Goal: Transaction & Acquisition: Purchase product/service

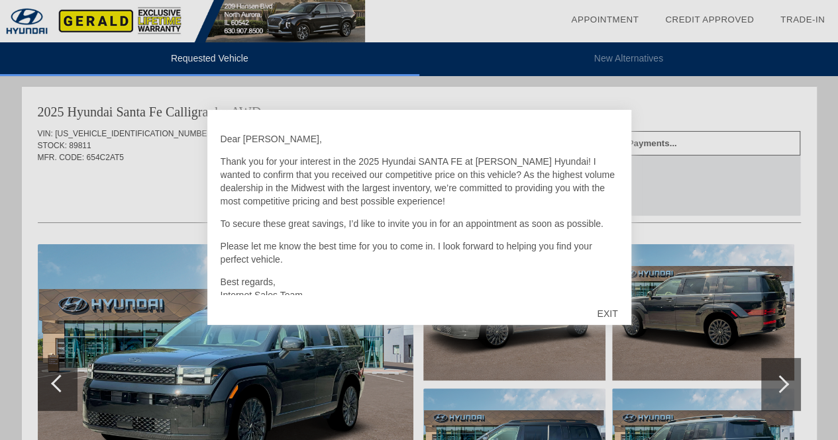
click at [605, 308] on div "EXIT" at bounding box center [606, 314] width 47 height 40
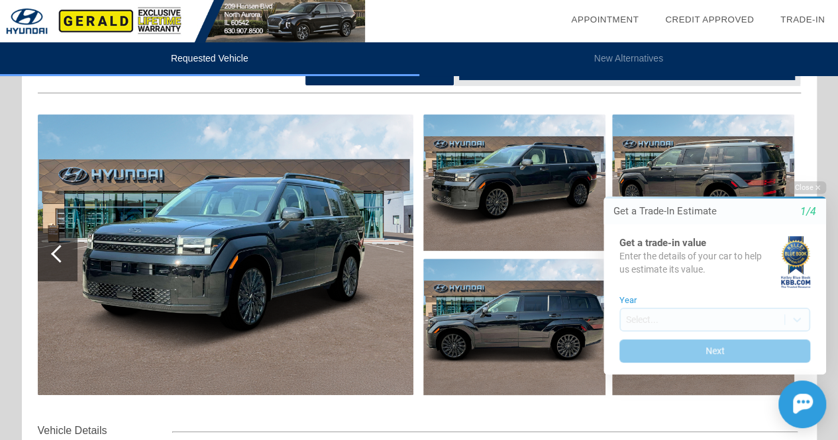
scroll to position [117, 0]
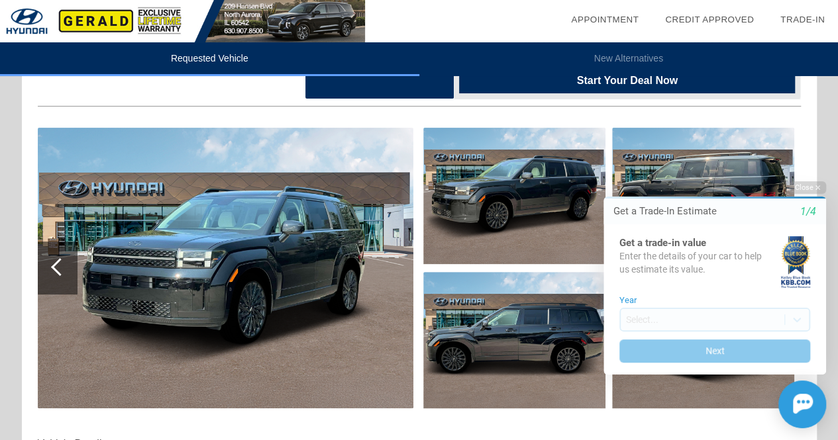
click at [801, 170] on html "Welcome! Get a Trade-In Estimate 1/4 Get a trade-in value Enter the details of …" at bounding box center [706, 170] width 262 height 0
click at [815, 185] on icon "button" at bounding box center [817, 187] width 5 height 5
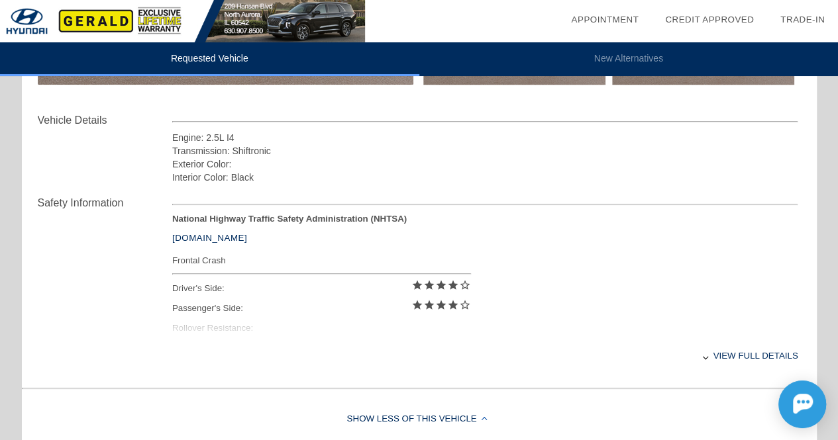
scroll to position [0, 0]
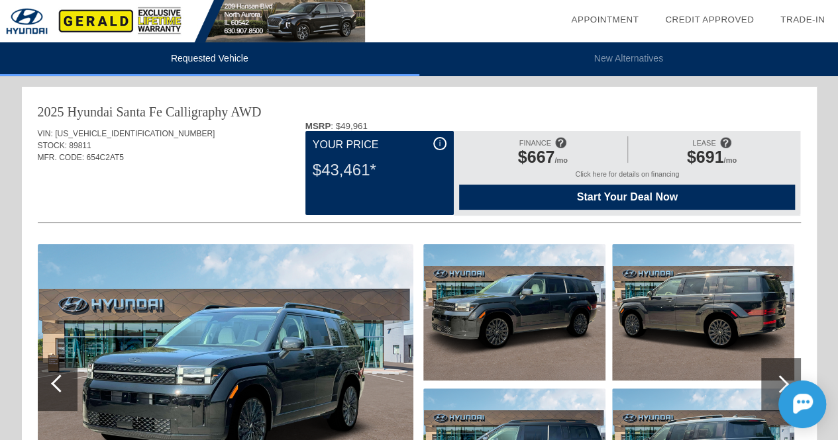
click at [571, 193] on span "Start Your Deal Now" at bounding box center [626, 197] width 303 height 12
click at [567, 193] on span "Start Your Deal Now" at bounding box center [626, 197] width 303 height 12
click at [79, 143] on span "89811" at bounding box center [80, 145] width 22 height 9
click at [76, 144] on span "89811" at bounding box center [80, 145] width 22 height 9
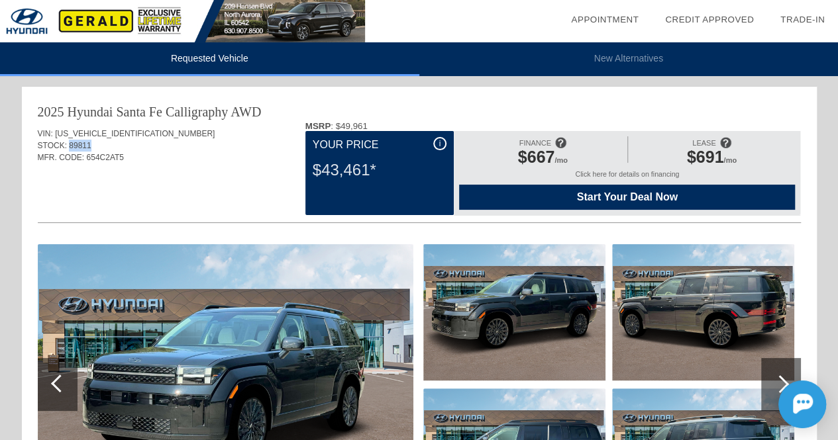
click at [76, 144] on span "89811" at bounding box center [80, 145] width 22 height 9
click at [81, 145] on span "89811" at bounding box center [80, 145] width 22 height 9
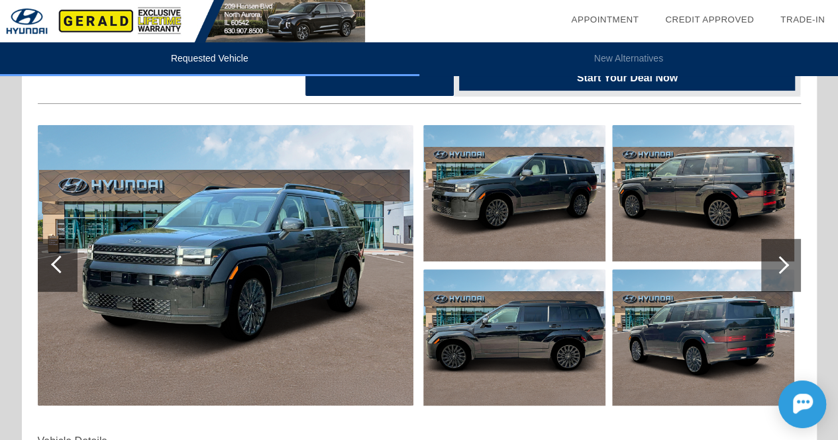
scroll to position [119, 0]
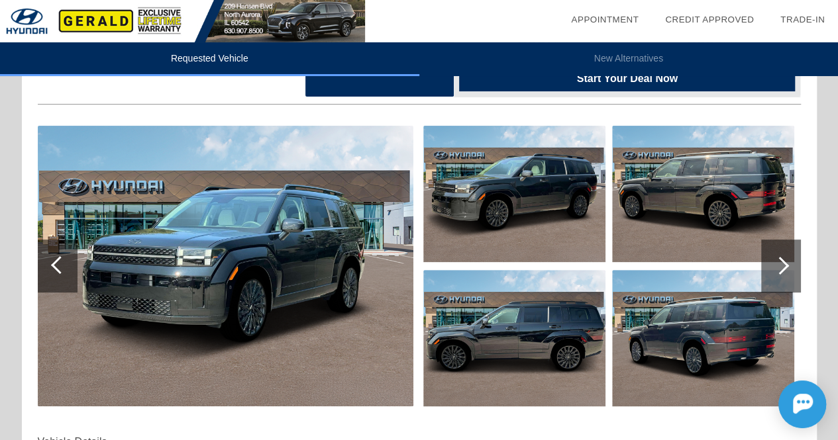
click at [791, 266] on div at bounding box center [781, 266] width 40 height 53
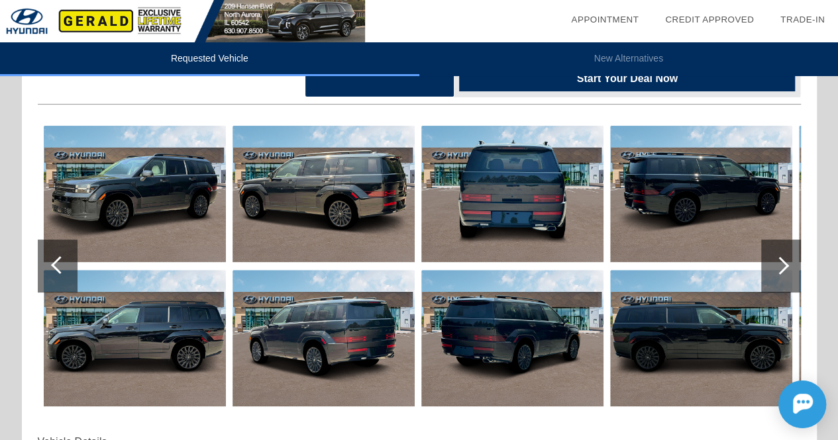
click at [791, 266] on div at bounding box center [781, 266] width 40 height 53
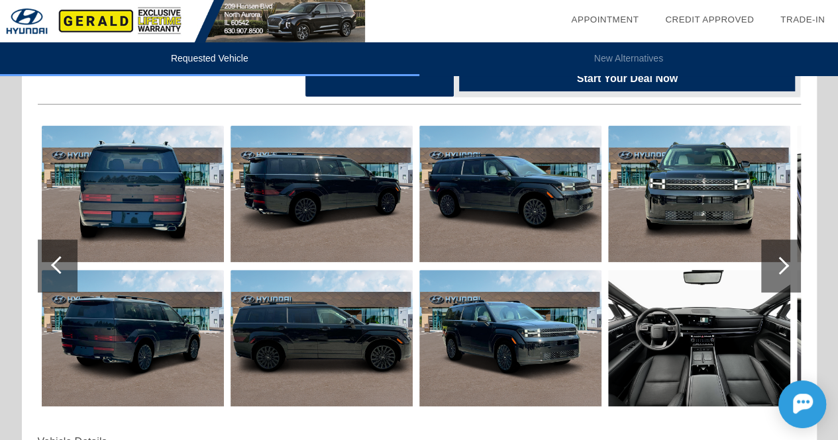
click at [791, 266] on div at bounding box center [781, 266] width 40 height 53
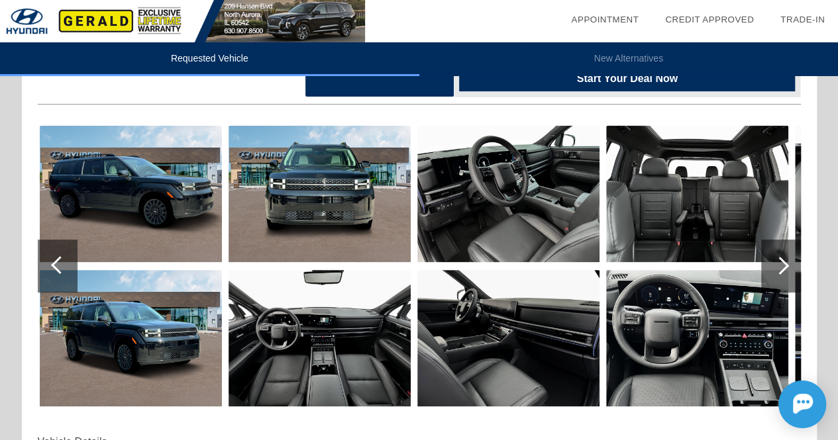
click at [66, 256] on div at bounding box center [58, 266] width 40 height 53
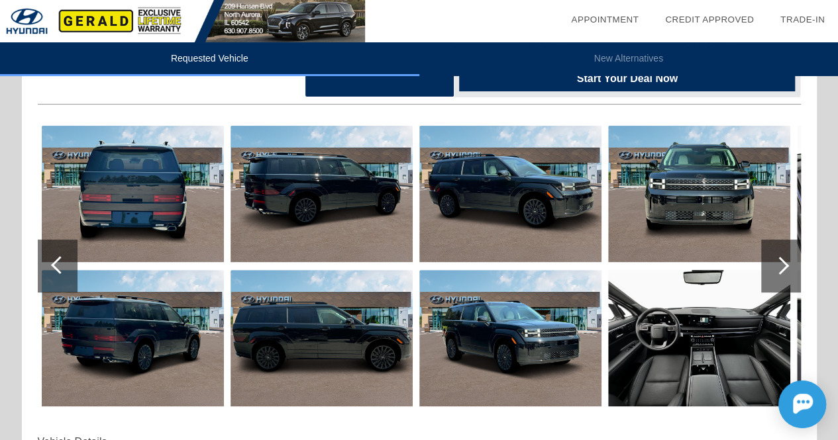
click at [66, 256] on div at bounding box center [58, 266] width 40 height 53
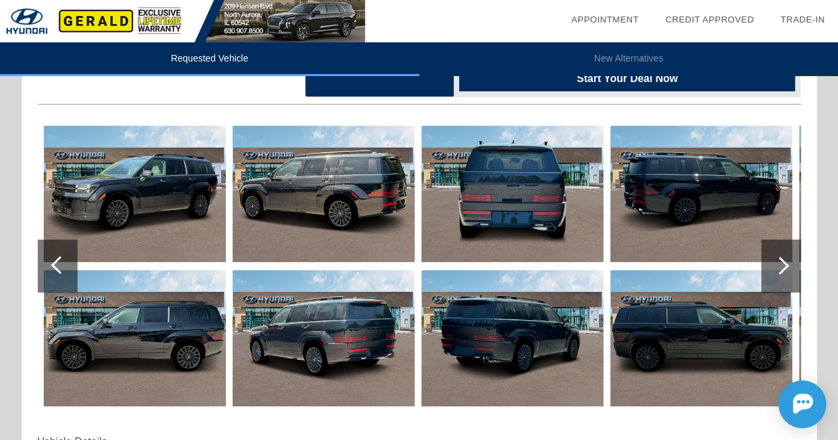
click at [66, 256] on div at bounding box center [58, 266] width 40 height 53
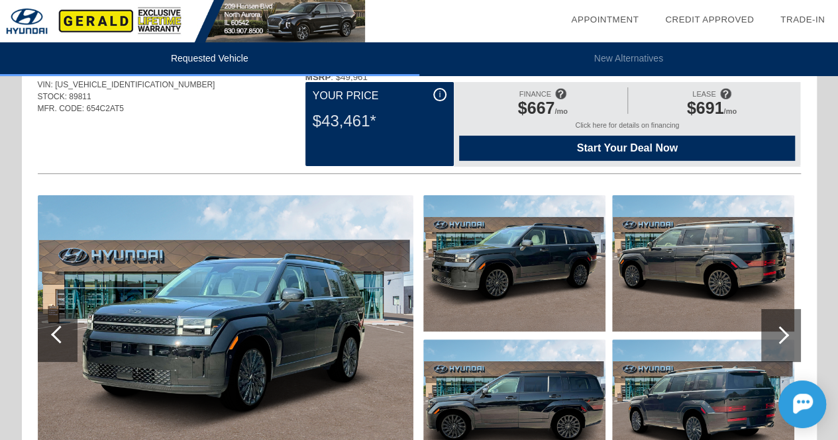
scroll to position [52, 0]
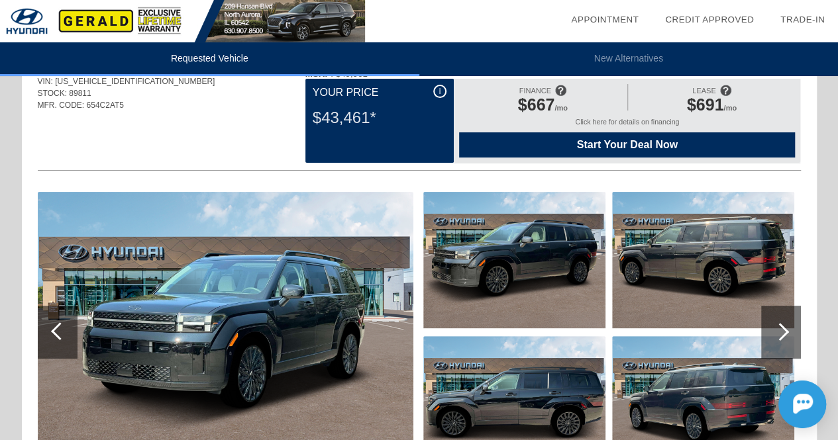
click at [779, 325] on div at bounding box center [780, 332] width 18 height 18
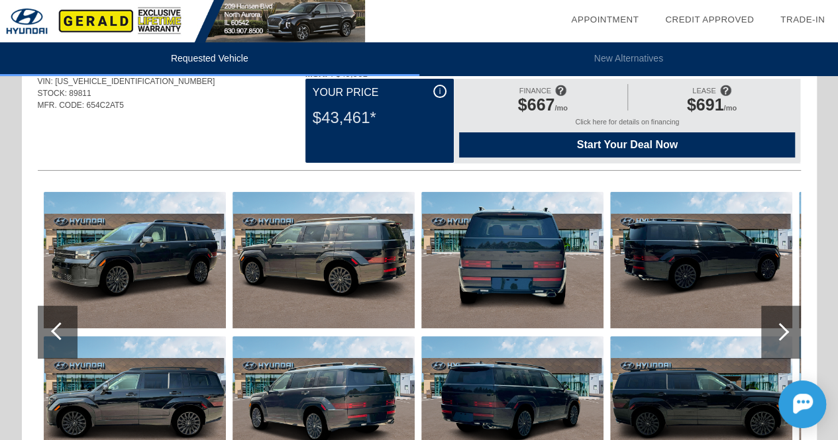
click at [779, 325] on div at bounding box center [780, 332] width 18 height 18
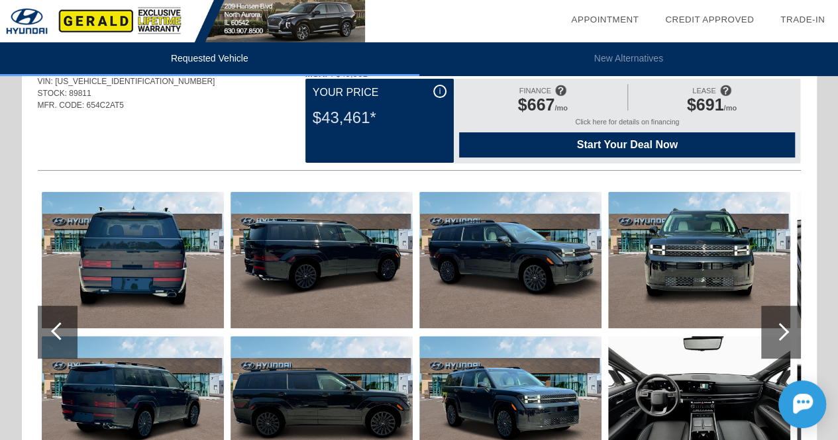
click at [779, 325] on div at bounding box center [780, 332] width 18 height 18
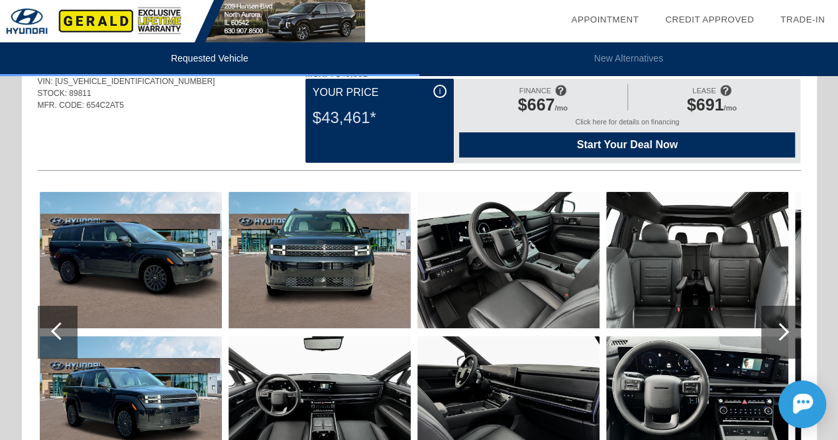
click at [779, 325] on div at bounding box center [780, 332] width 18 height 18
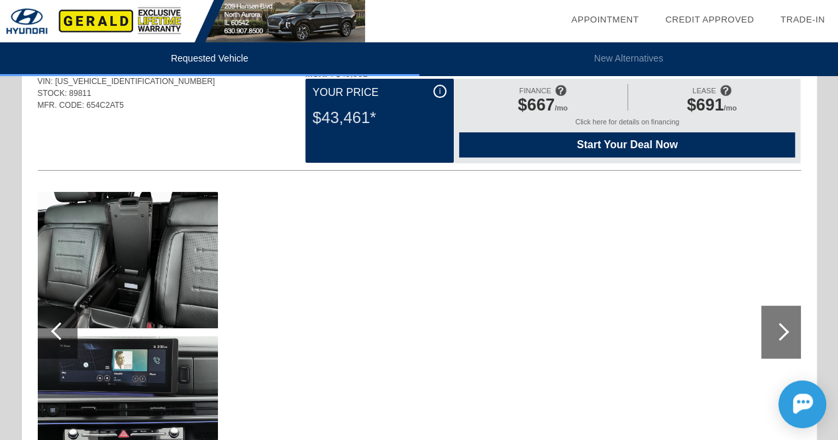
click at [55, 322] on div at bounding box center [58, 332] width 40 height 53
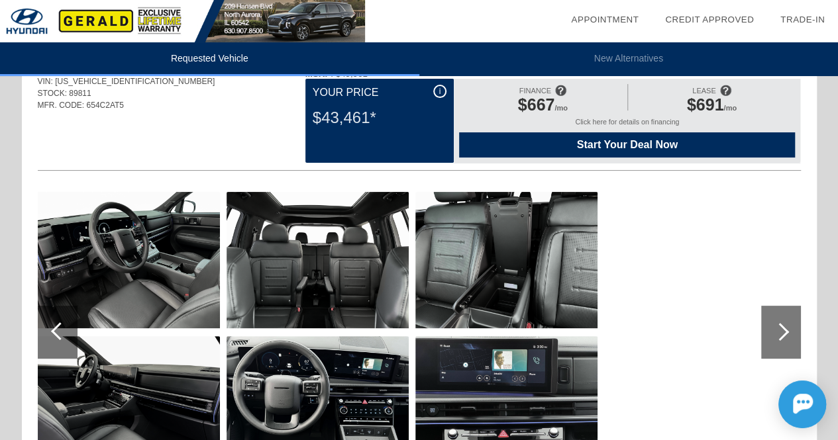
click at [55, 322] on div at bounding box center [58, 332] width 40 height 53
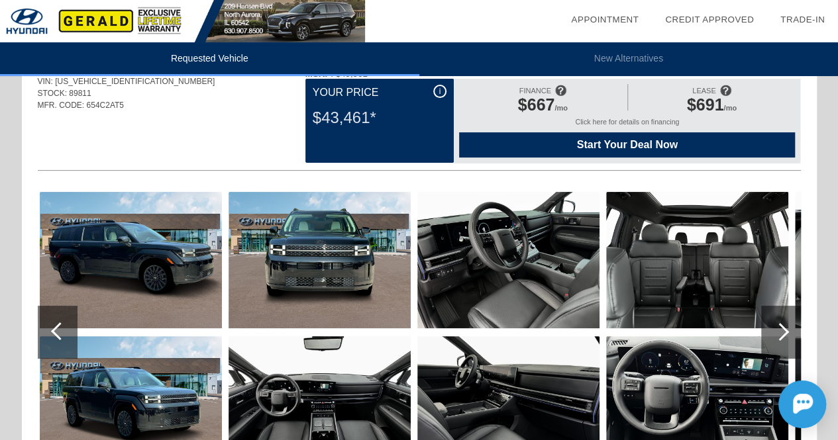
click at [55, 322] on div at bounding box center [58, 332] width 40 height 53
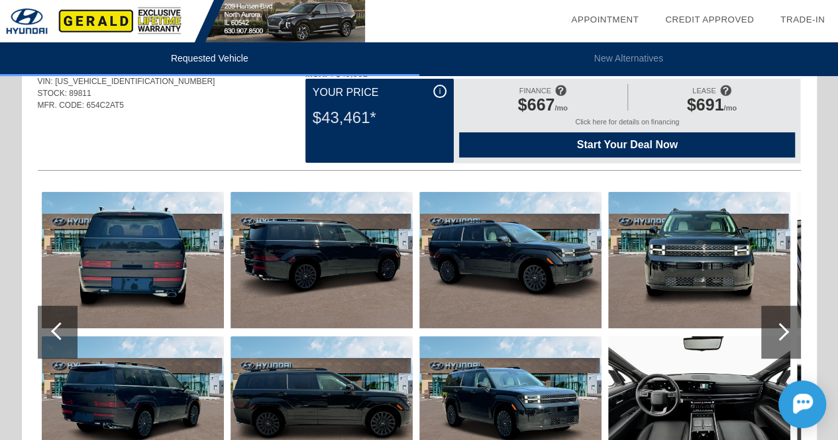
click at [55, 322] on div at bounding box center [58, 332] width 40 height 53
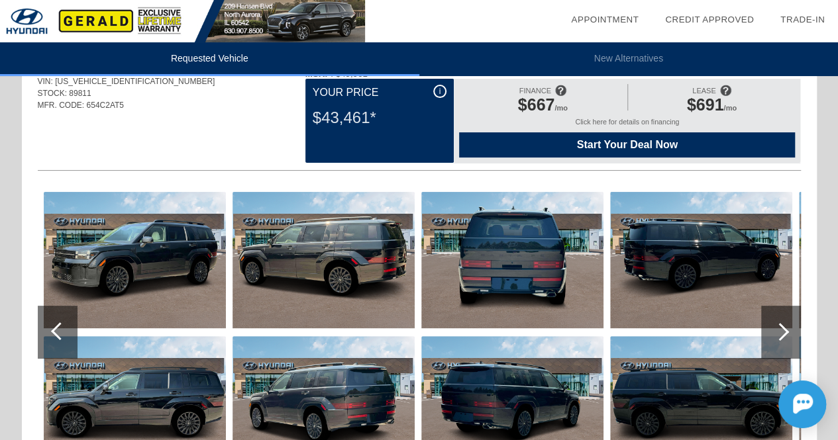
click at [55, 322] on div at bounding box center [58, 332] width 40 height 53
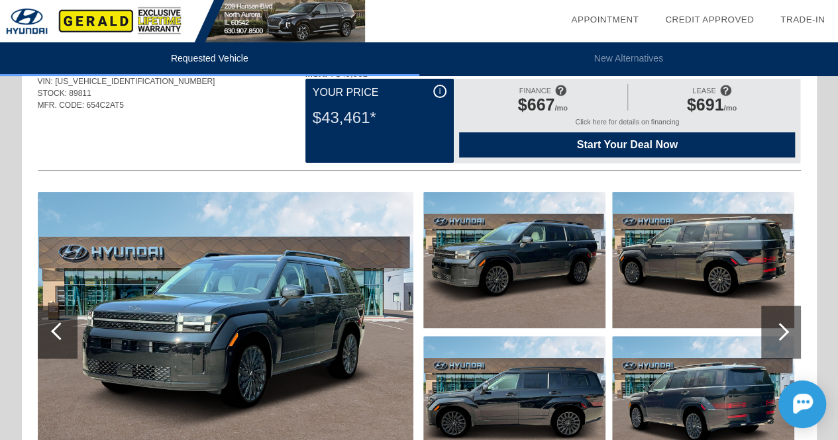
click at [55, 322] on div at bounding box center [58, 332] width 40 height 53
click at [770, 334] on div at bounding box center [781, 332] width 40 height 53
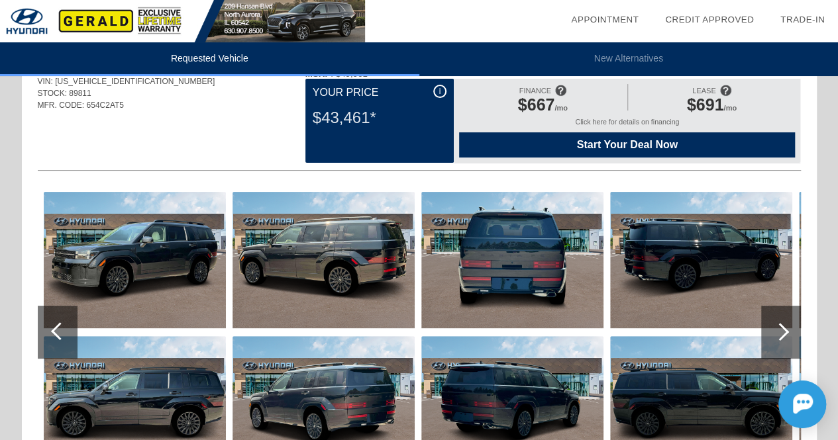
click at [58, 334] on div at bounding box center [60, 331] width 18 height 18
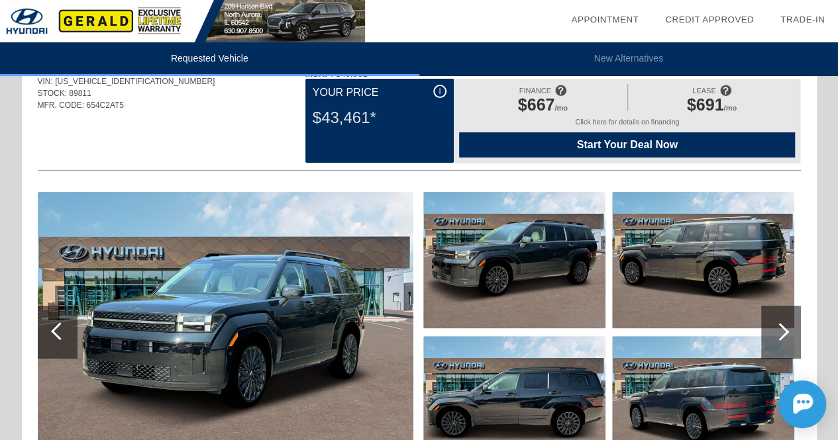
click at [791, 332] on div at bounding box center [781, 332] width 40 height 53
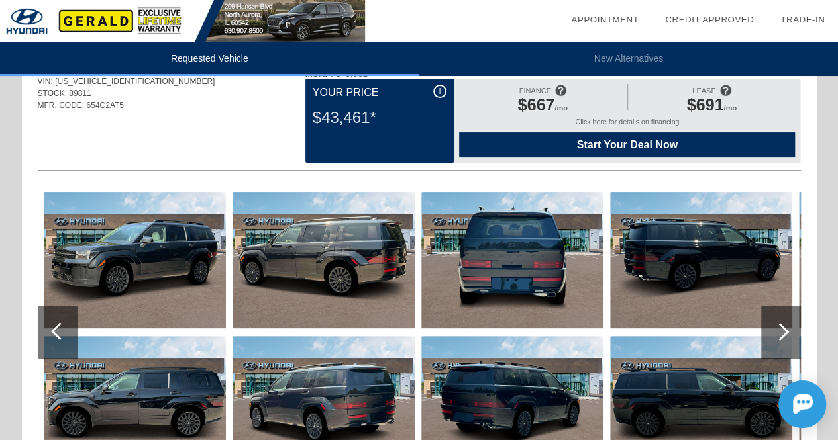
click at [791, 332] on div at bounding box center [781, 332] width 40 height 53
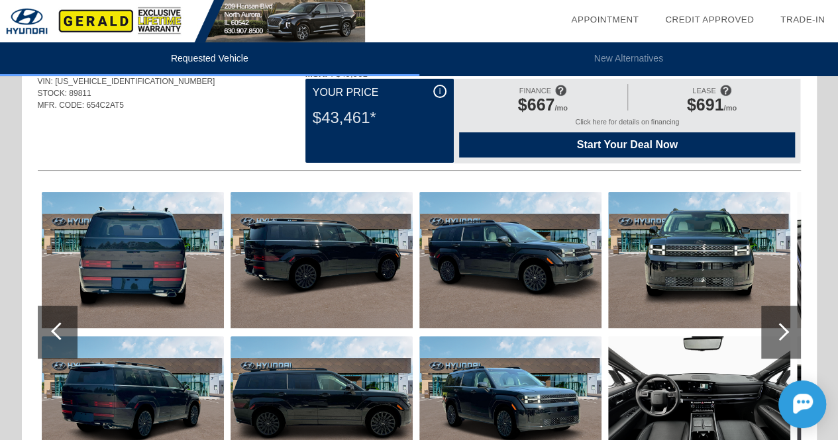
click at [791, 332] on div at bounding box center [781, 332] width 40 height 53
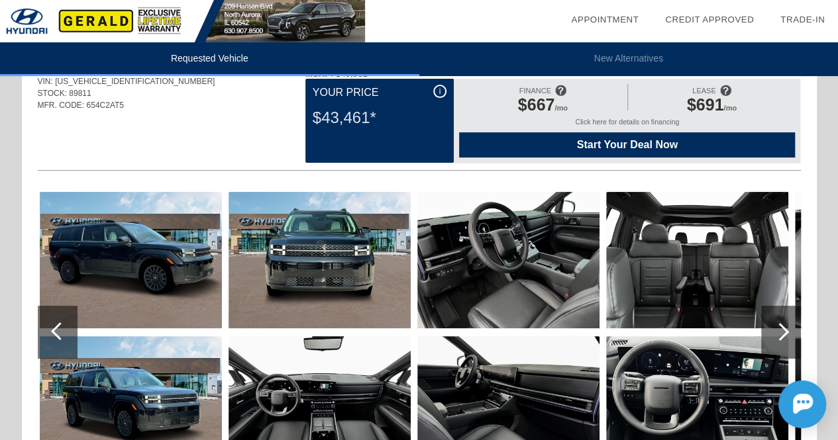
click at [791, 332] on div at bounding box center [781, 332] width 40 height 53
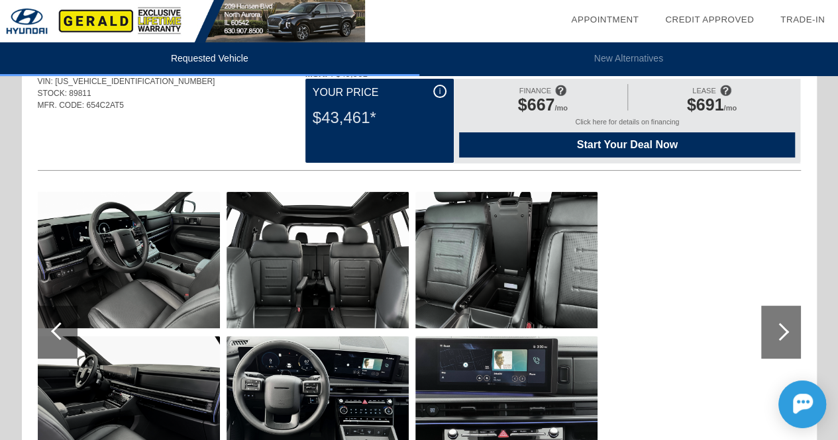
click at [773, 330] on div at bounding box center [780, 332] width 18 height 18
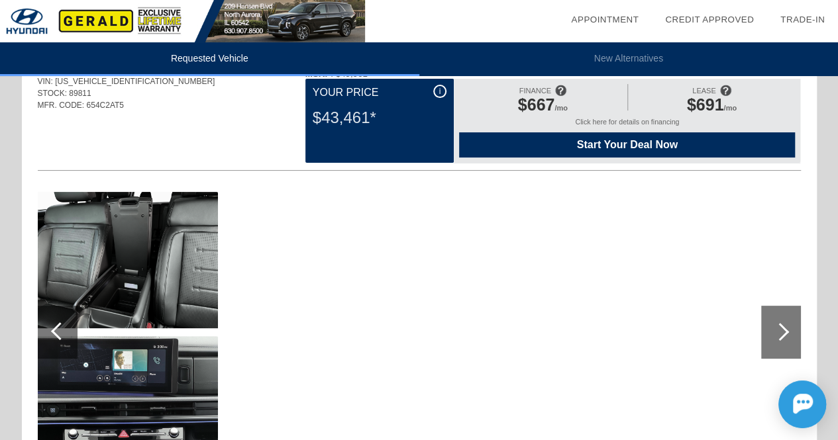
click at [50, 336] on div at bounding box center [58, 332] width 40 height 53
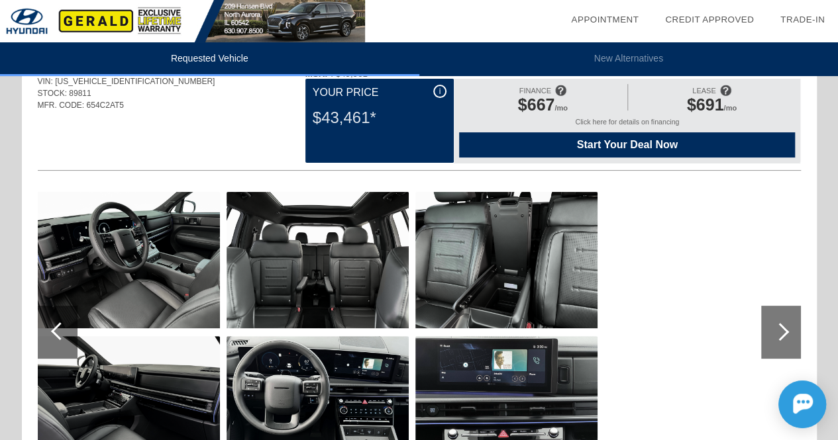
click at [50, 336] on div at bounding box center [58, 332] width 40 height 53
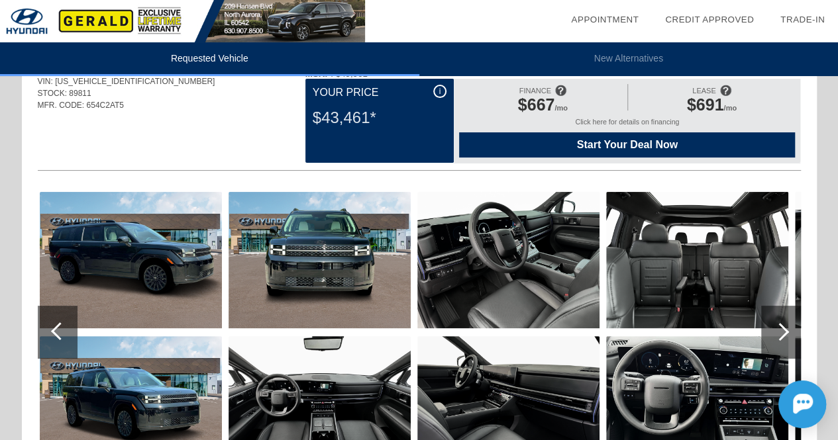
click at [50, 336] on div at bounding box center [58, 332] width 40 height 53
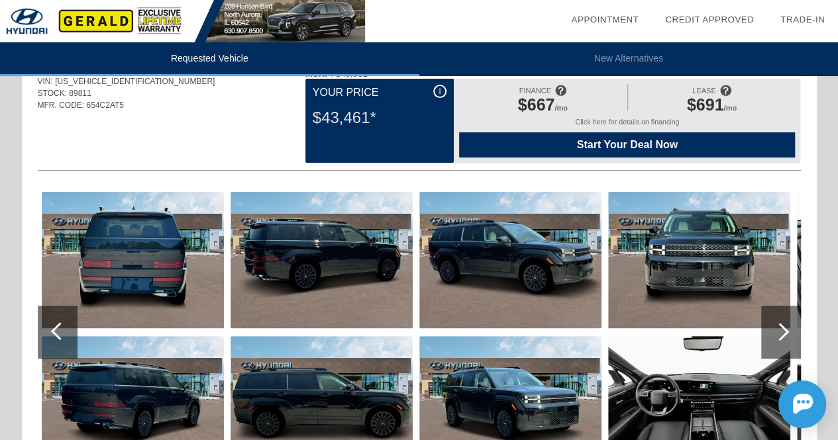
click at [50, 336] on div at bounding box center [58, 332] width 40 height 53
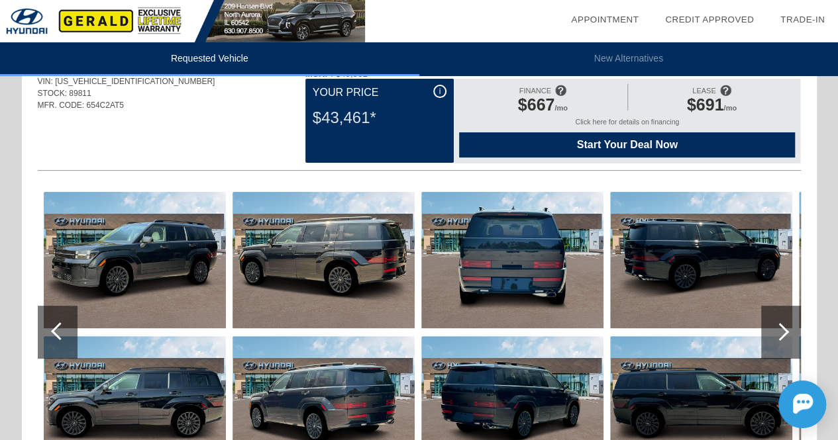
click at [50, 336] on div at bounding box center [58, 332] width 40 height 53
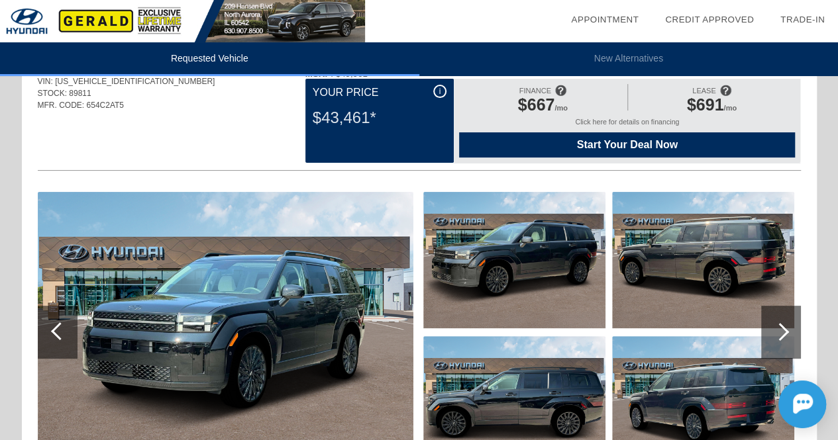
click at [370, 115] on div "$43,461*" at bounding box center [380, 118] width 134 height 34
click at [376, 115] on div "$43,461*" at bounding box center [380, 118] width 134 height 34
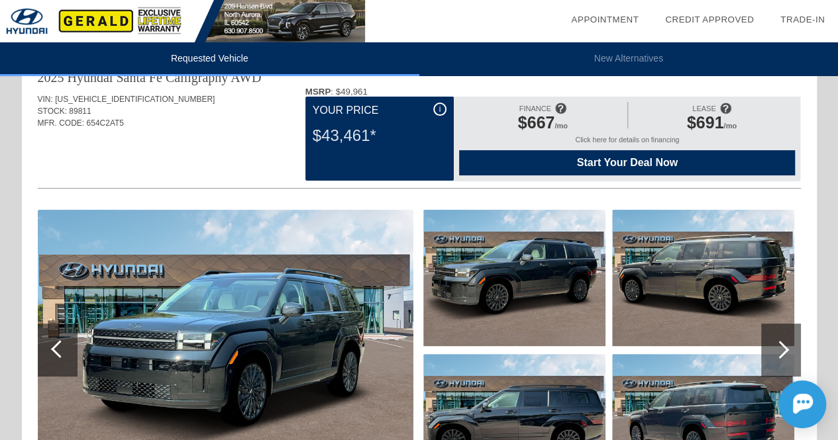
scroll to position [11, 0]
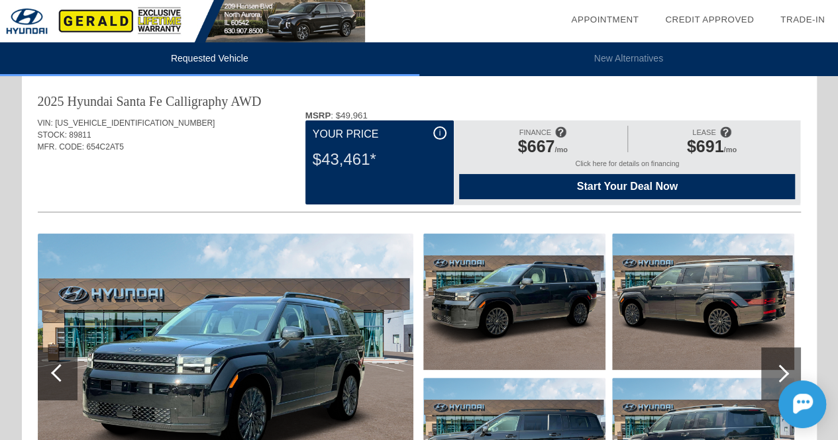
click at [589, 190] on span "Start Your Deal Now" at bounding box center [626, 187] width 303 height 12
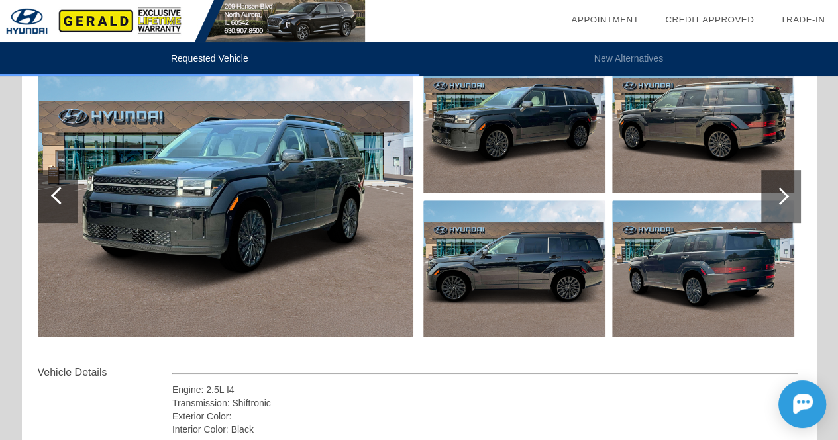
scroll to position [0, 0]
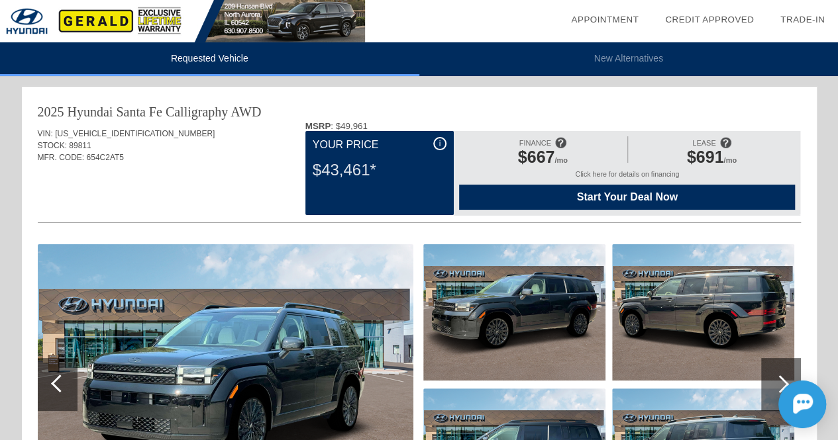
click at [437, 148] on div "i" at bounding box center [439, 143] width 13 height 13
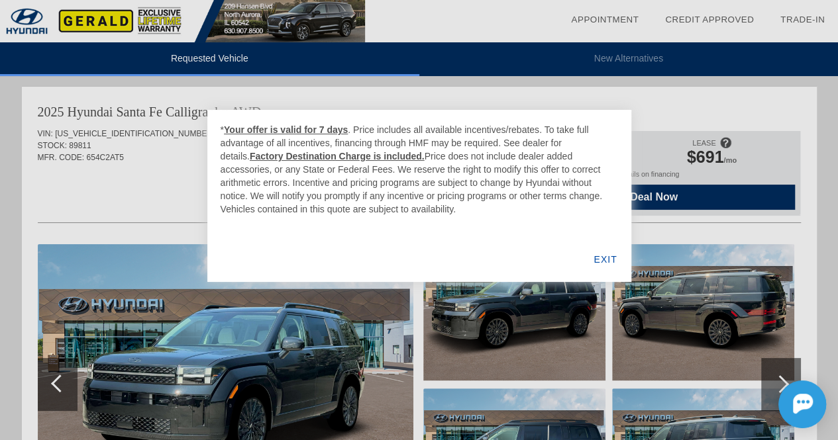
click at [437, 148] on div "* Your offer is valid for 7 days . Price includes all available incentives/reba…" at bounding box center [418, 169] width 397 height 93
click at [610, 259] on div "EXIT" at bounding box center [604, 259] width 51 height 45
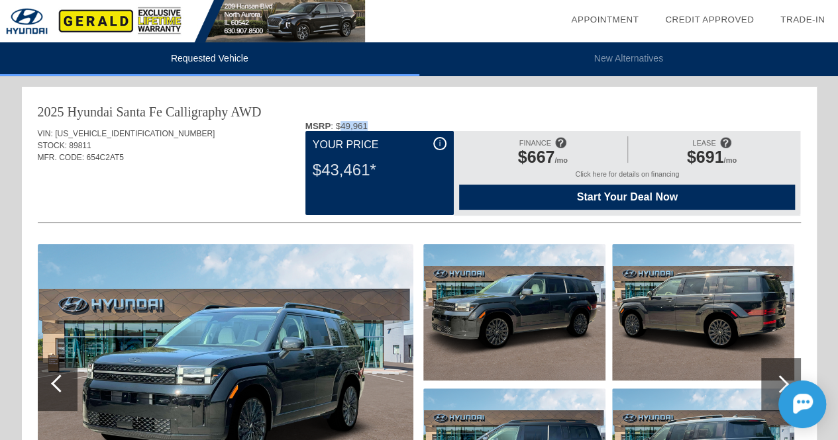
drag, startPoint x: 369, startPoint y: 122, endPoint x: 339, endPoint y: 127, distance: 30.2
click at [339, 127] on div "MSRP : $49,961" at bounding box center [552, 126] width 495 height 10
copy div "49,961"
click at [339, 127] on div "MSRP : $49,961" at bounding box center [552, 126] width 495 height 10
click at [648, 194] on span "Start Your Deal Now" at bounding box center [626, 197] width 303 height 12
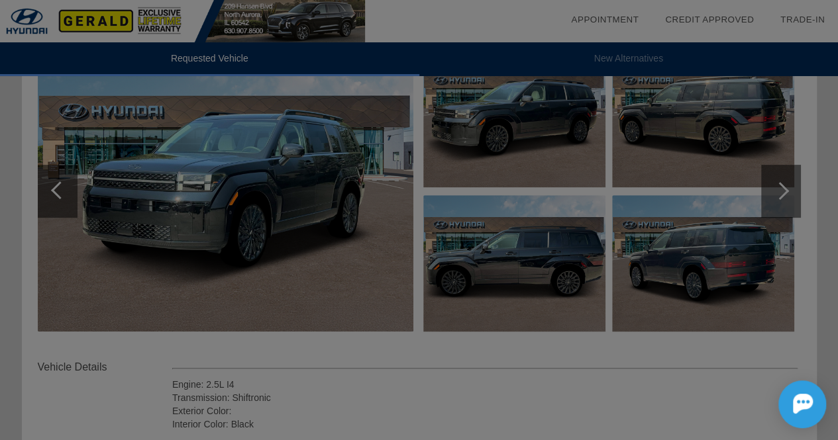
scroll to position [194, 0]
